Goal: Task Accomplishment & Management: Use online tool/utility

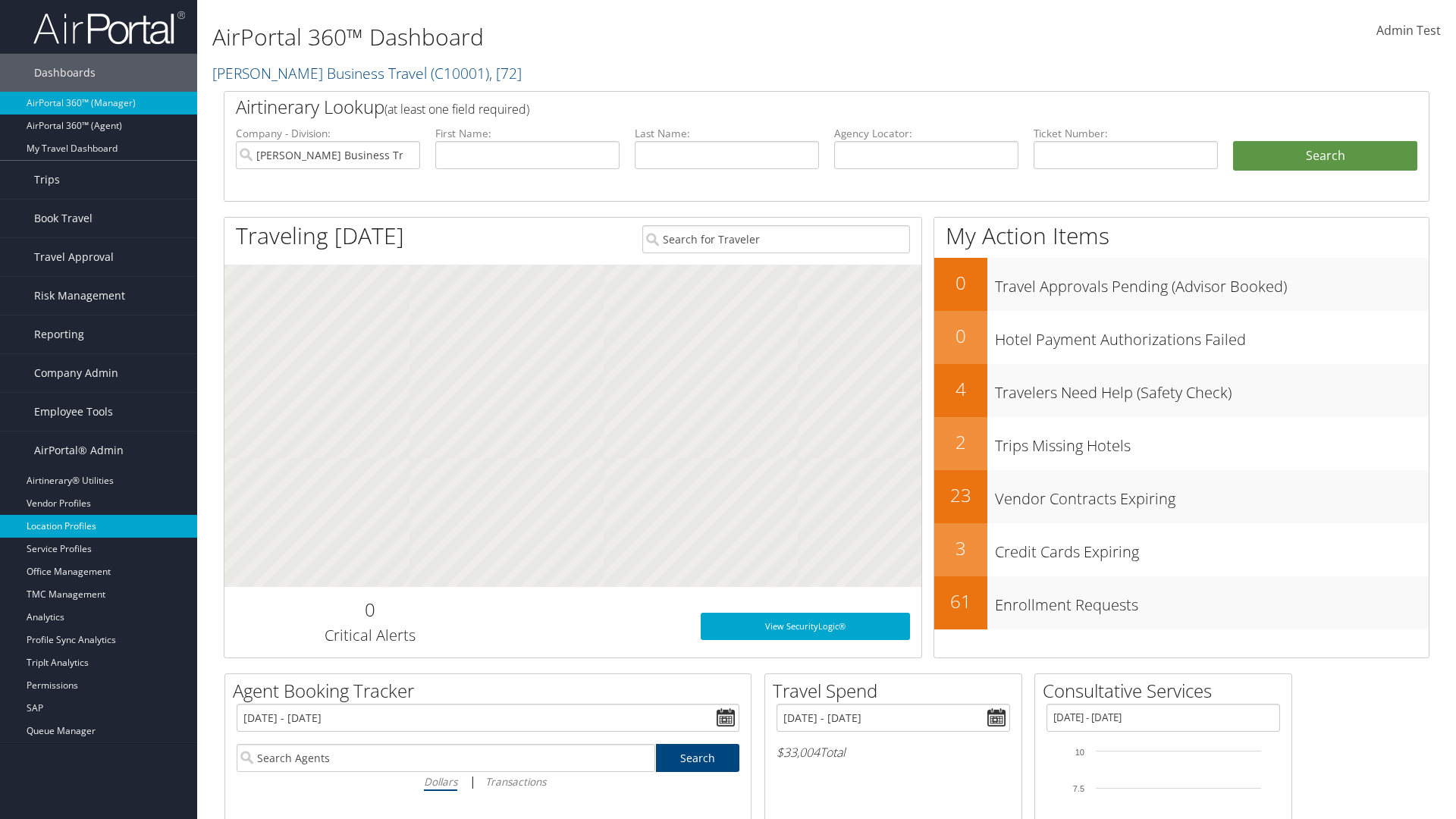
click at [99, 526] on link "Location Profiles" at bounding box center [99, 526] width 197 height 23
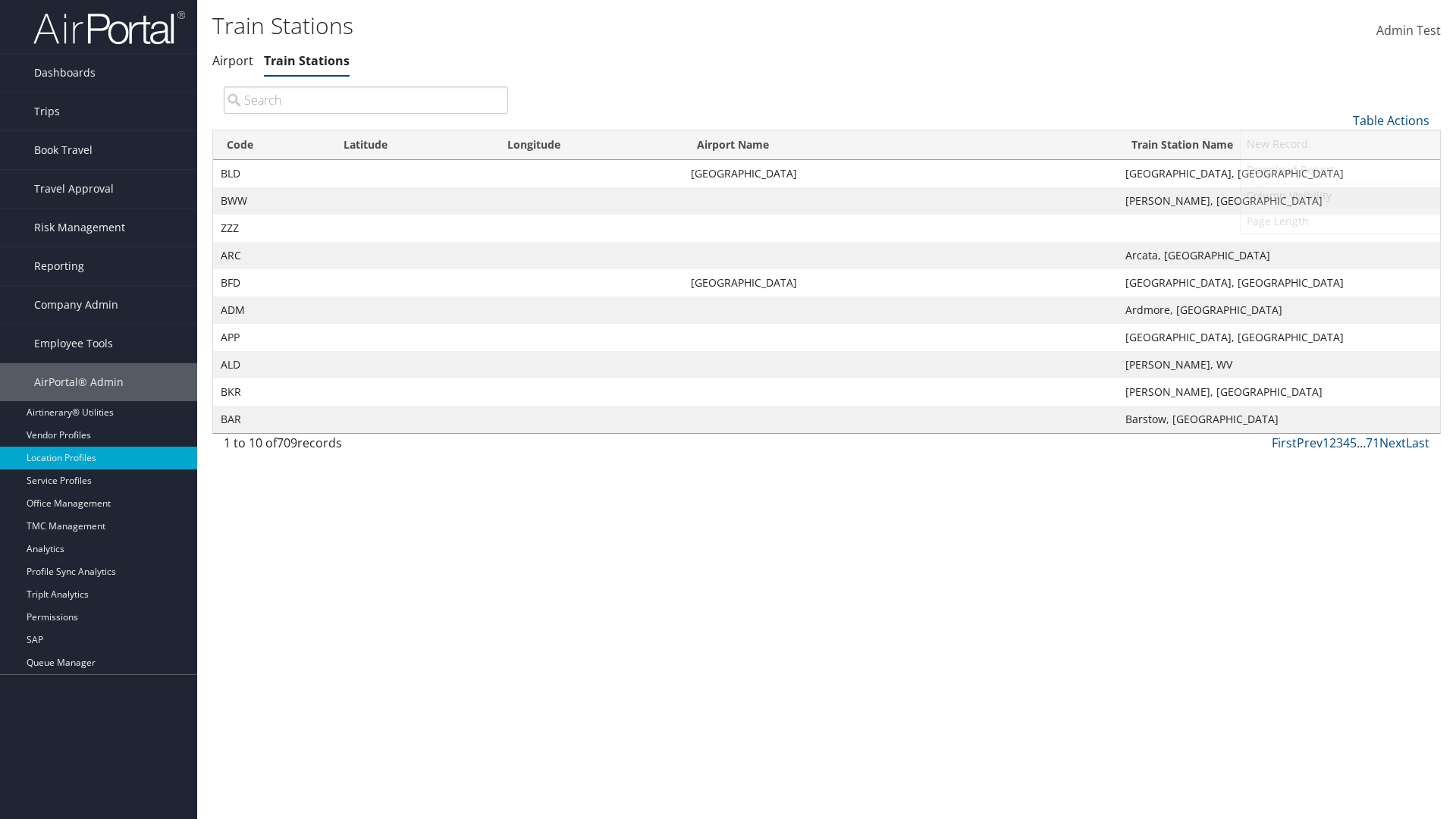
click at [1340, 195] on link "Column Visibility" at bounding box center [1340, 195] width 200 height 26
click at [1340, 145] on link "Code" at bounding box center [1340, 146] width 200 height 26
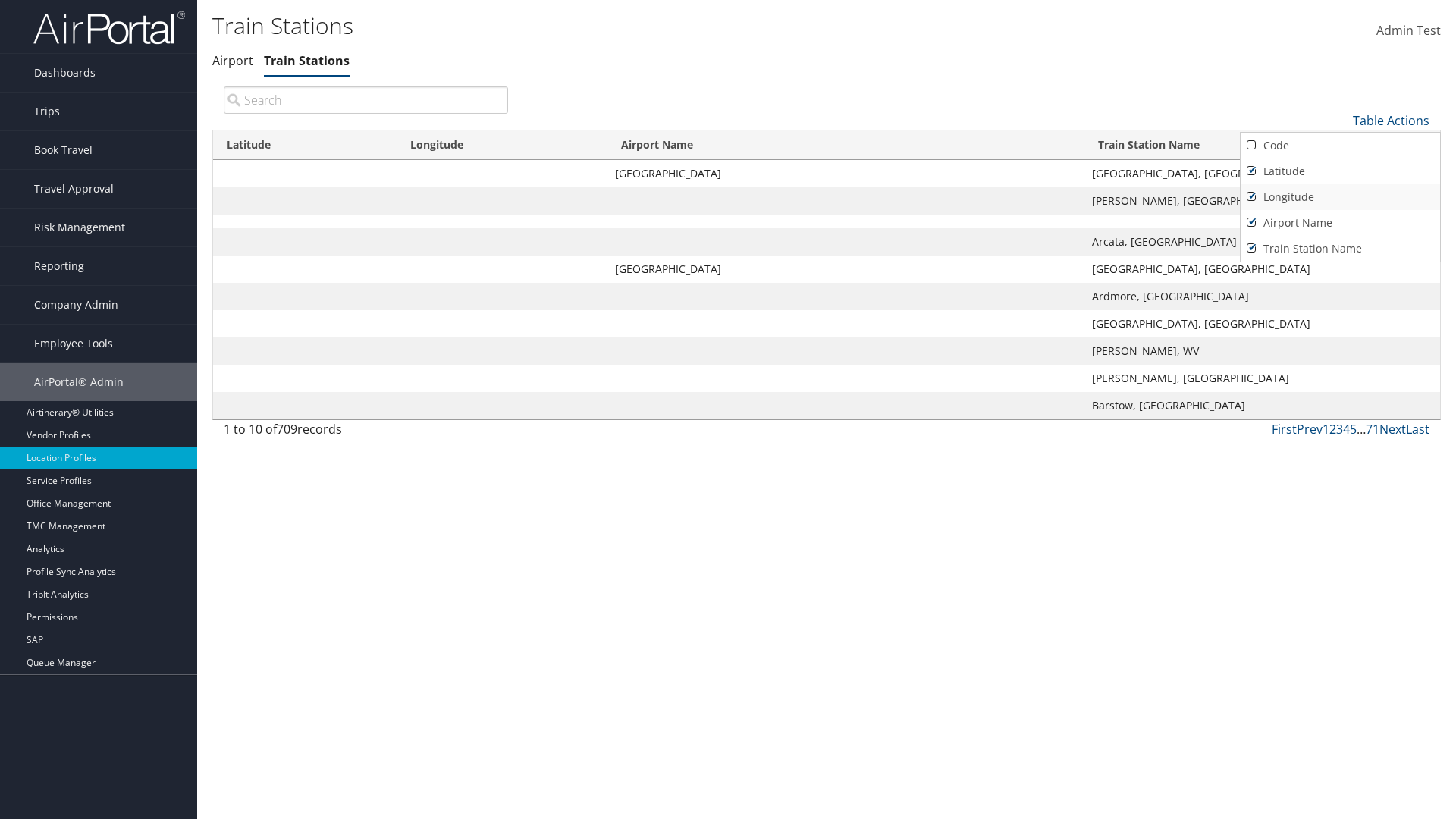
click at [1340, 171] on link "Latitude" at bounding box center [1340, 172] width 200 height 26
click at [1340, 196] on link "Longitude" at bounding box center [1340, 197] width 200 height 26
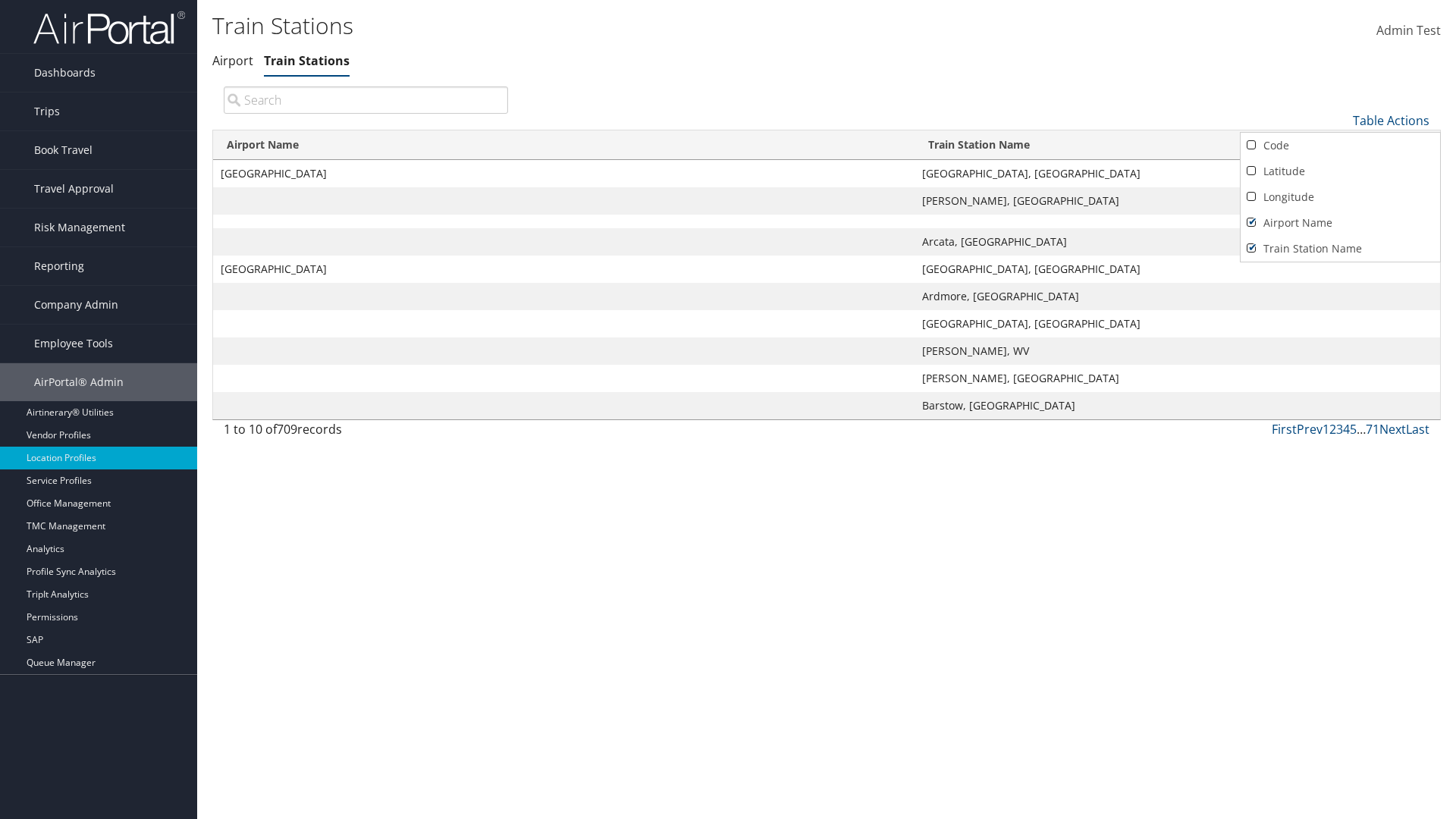
click at [1340, 222] on link "Airport Name" at bounding box center [1340, 223] width 200 height 26
click at [728, 410] on div at bounding box center [728, 410] width 1456 height 819
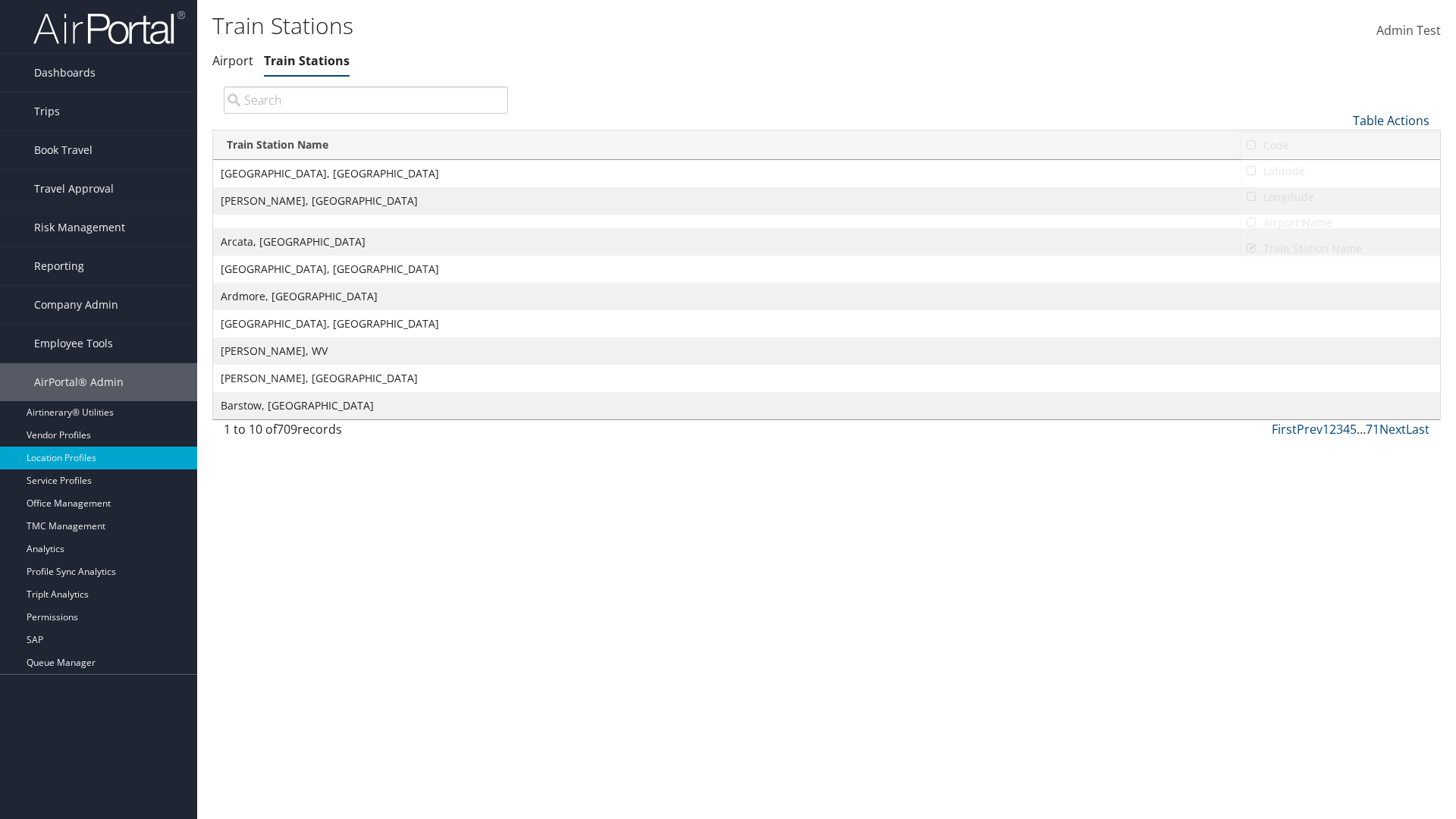
click at [1391, 120] on link "Table Actions" at bounding box center [1391, 120] width 77 height 16
click at [1340, 145] on link "Code" at bounding box center [1340, 146] width 200 height 26
click at [1340, 171] on link "Latitude" at bounding box center [1340, 172] width 200 height 26
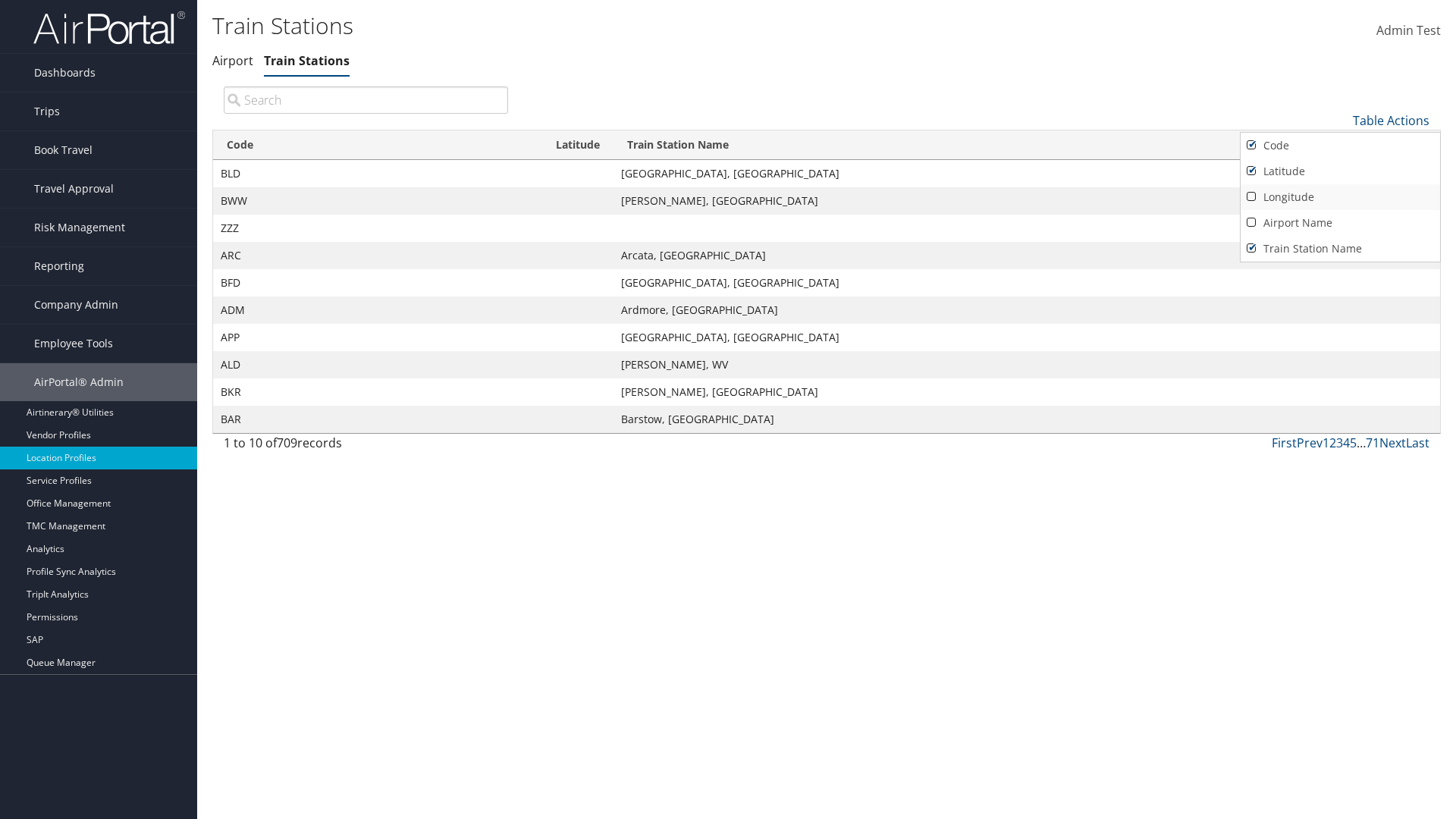
click at [1340, 196] on link "Longitude" at bounding box center [1340, 197] width 200 height 26
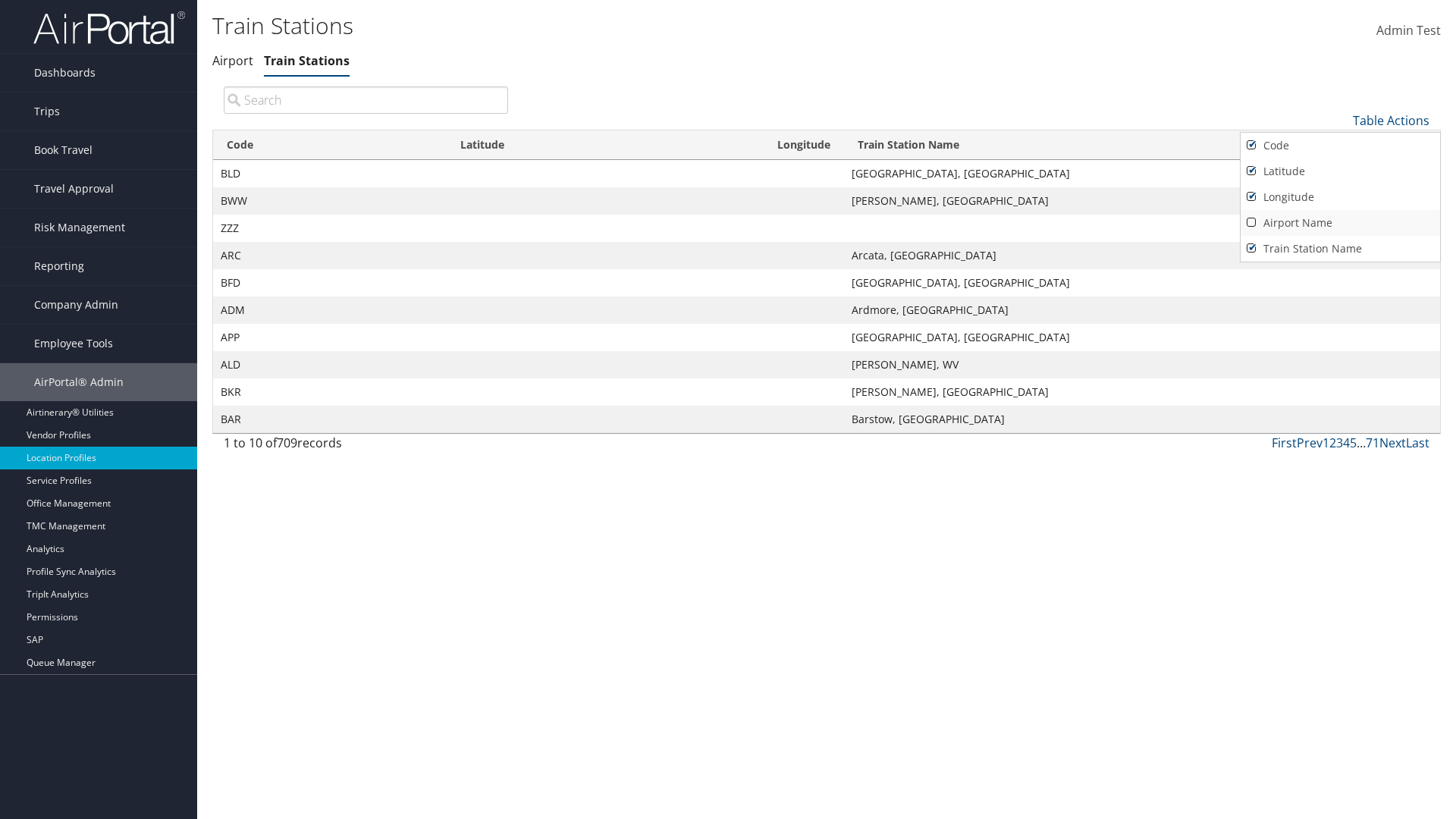
click at [1340, 222] on link "Airport Name" at bounding box center [1340, 223] width 200 height 26
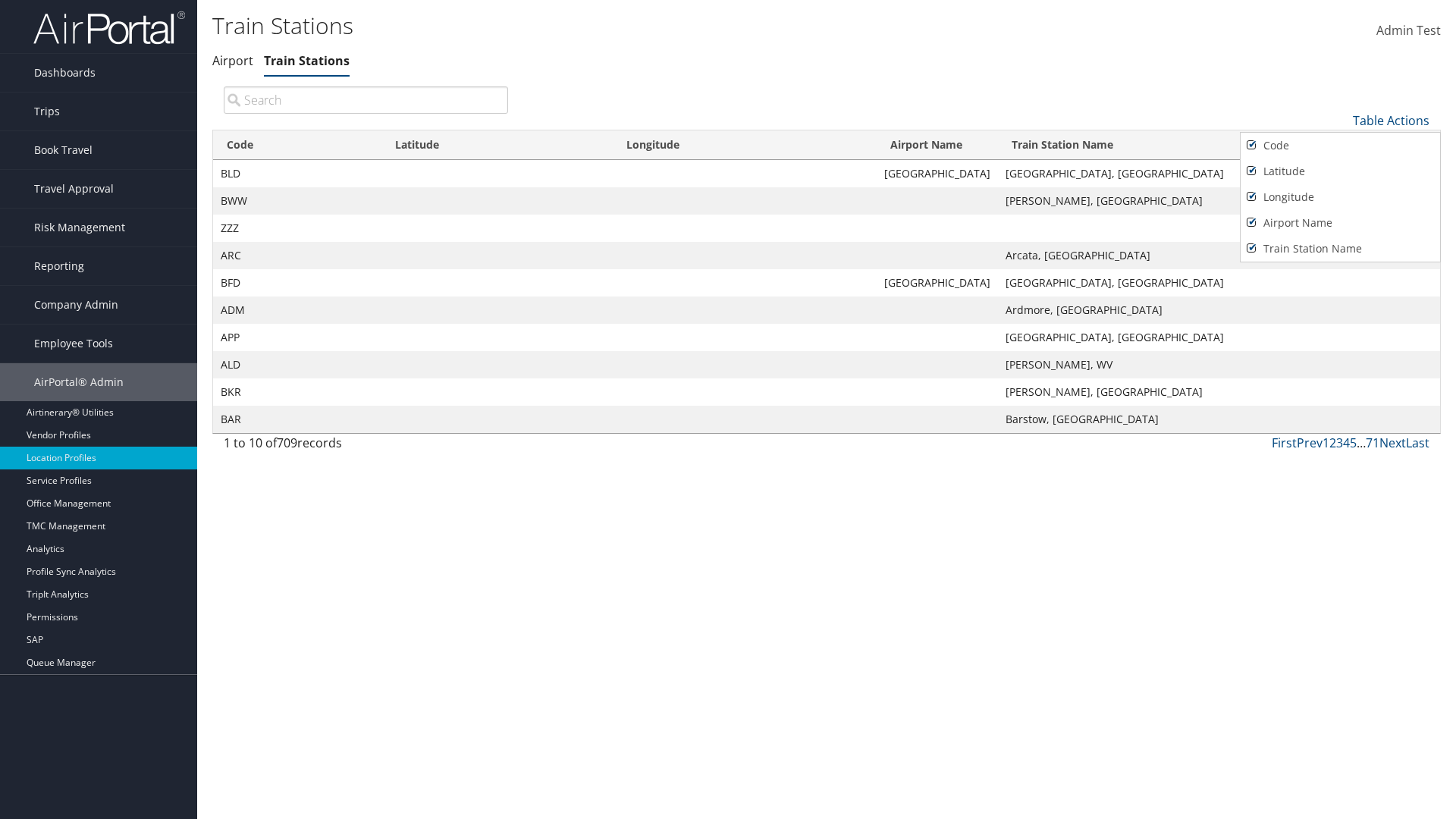
click at [728, 410] on div at bounding box center [728, 410] width 1456 height 819
click at [1391, 120] on link "Table Actions" at bounding box center [1391, 120] width 77 height 16
click at [1340, 169] on link "Download Report" at bounding box center [1340, 170] width 200 height 26
